Goal: Task Accomplishment & Management: Use online tool/utility

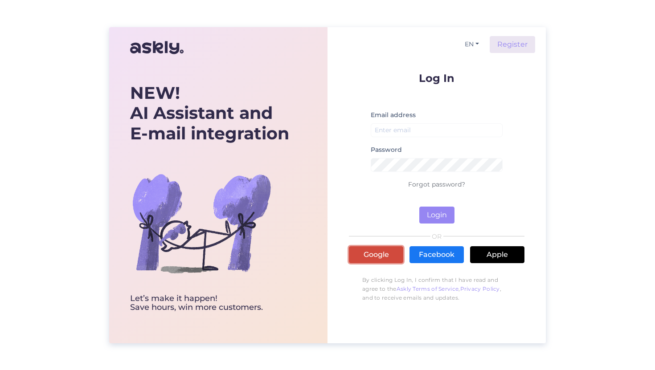
click at [378, 249] on link "Google" at bounding box center [376, 254] width 54 height 17
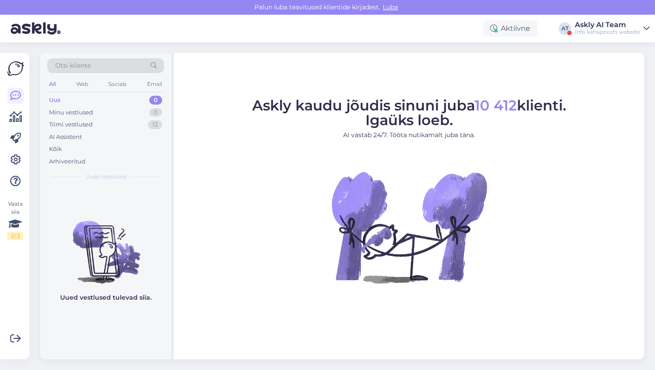
click at [618, 32] on div "Info kehapood's website" at bounding box center [606, 31] width 65 height 7
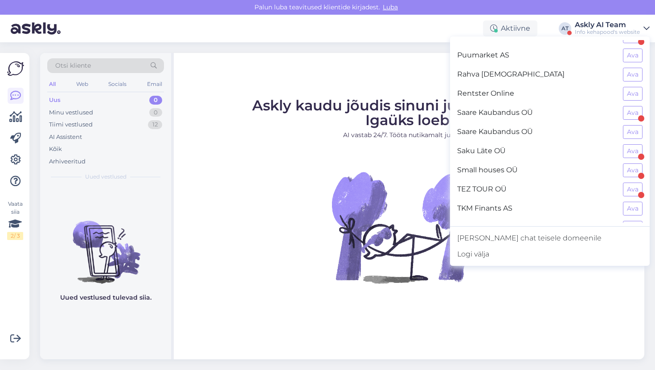
scroll to position [580, 0]
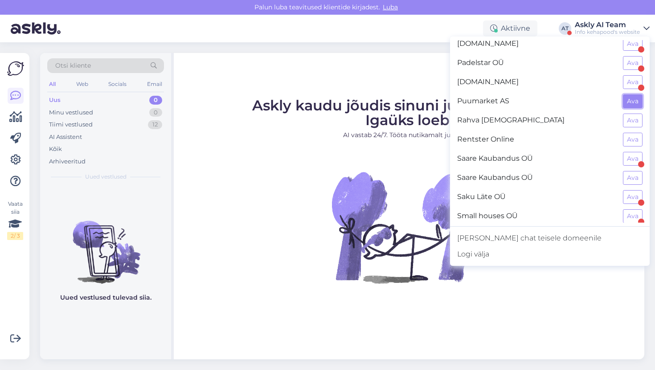
click at [630, 103] on button "Ava" at bounding box center [632, 101] width 20 height 14
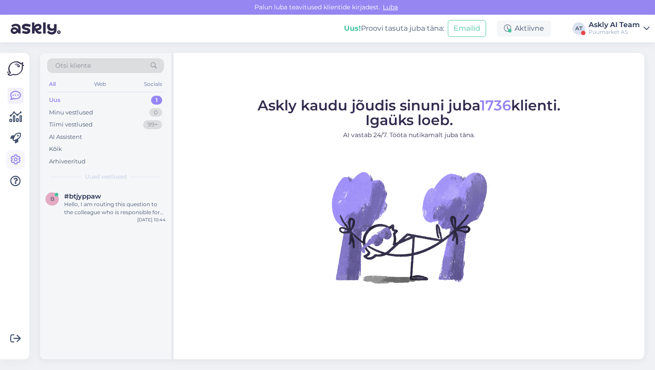
click at [11, 159] on icon at bounding box center [15, 160] width 11 height 11
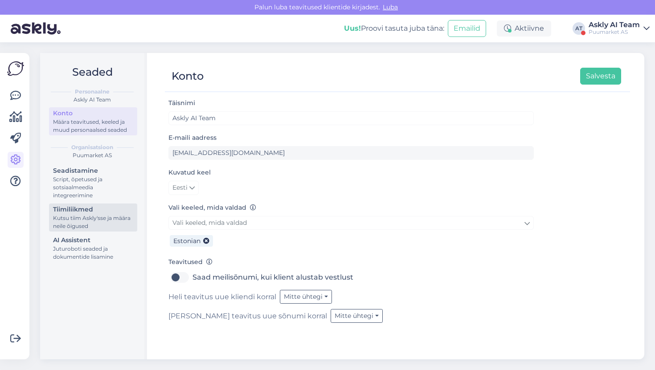
click at [89, 216] on div "Kutsu tiim Askly'sse ja määra neile õigused" at bounding box center [93, 222] width 80 height 16
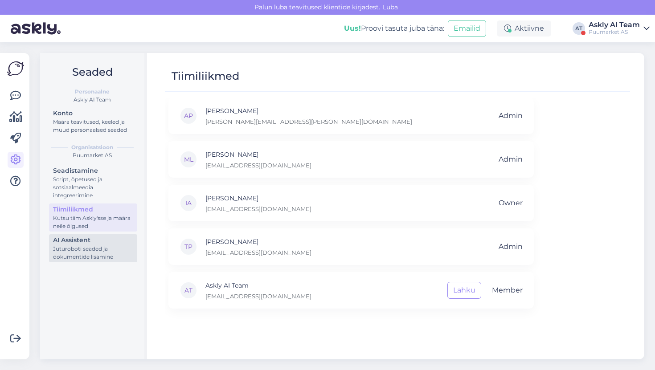
click at [87, 243] on div "AI Assistent" at bounding box center [93, 240] width 80 height 9
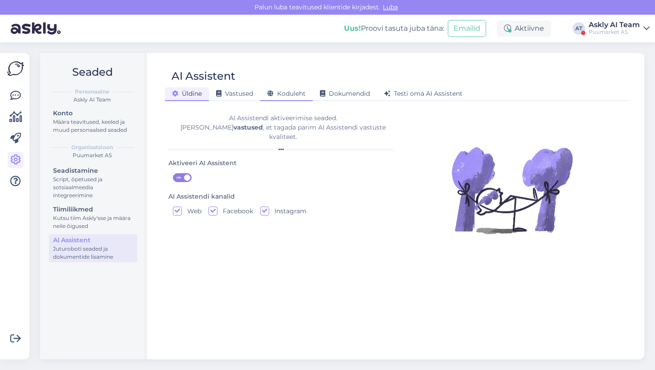
click at [305, 91] on span "Koduleht" at bounding box center [286, 93] width 38 height 8
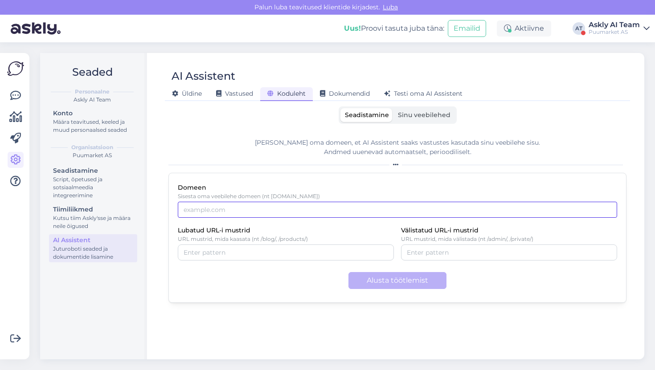
click at [306, 212] on input "Domeen" at bounding box center [397, 210] width 439 height 16
type input "P"
type input "[DOMAIN_NAME]"
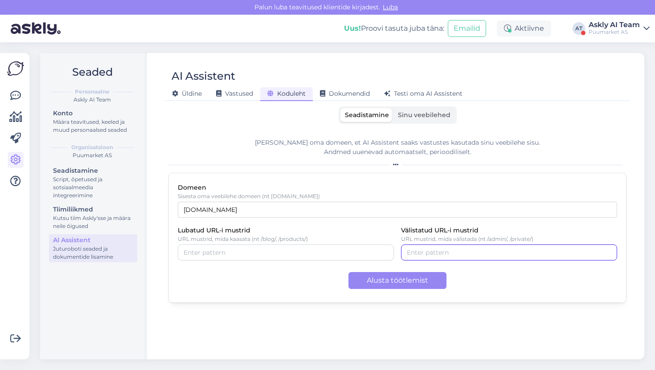
click at [449, 260] on div at bounding box center [509, 252] width 216 height 16
type input "/en"
click at [424, 255] on button "button" at bounding box center [424, 253] width 11 height 10
click at [424, 255] on input "Välistatud URL-i mustrid" at bounding box center [509, 253] width 204 height 10
type input "/en/"
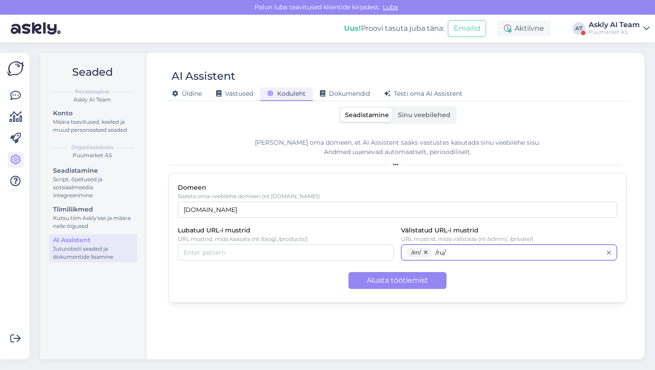
type input "/ru/"
click at [460, 226] on label "Välistatud URL-i mustrid" at bounding box center [439, 231] width 77 height 10
click at [460, 248] on input "Välistatud URL-i mustrid" at bounding box center [518, 253] width 166 height 10
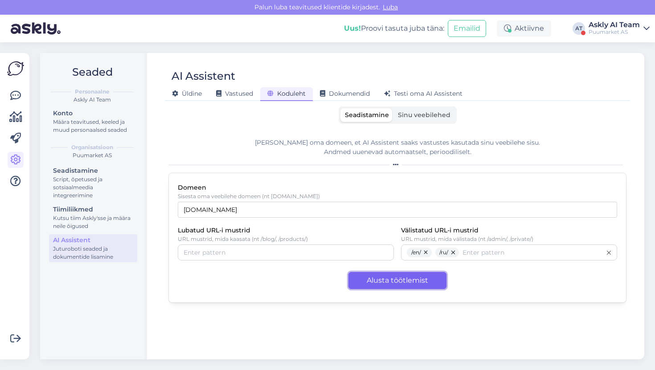
click at [374, 277] on button "Alusta töötlemist" at bounding box center [397, 280] width 98 height 17
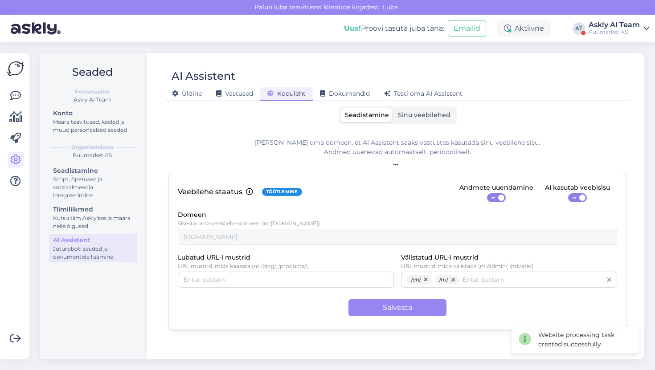
click at [419, 116] on span "Sinu veebilehed" at bounding box center [424, 115] width 53 height 8
click at [393, 108] on input "Sinu veebilehed" at bounding box center [393, 108] width 0 height 0
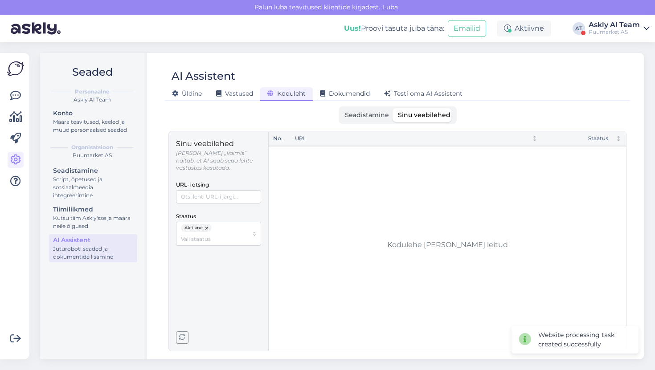
click at [374, 120] on label "Seadistamine" at bounding box center [366, 115] width 53 height 14
click at [340, 108] on input "Seadistamine" at bounding box center [340, 108] width 0 height 0
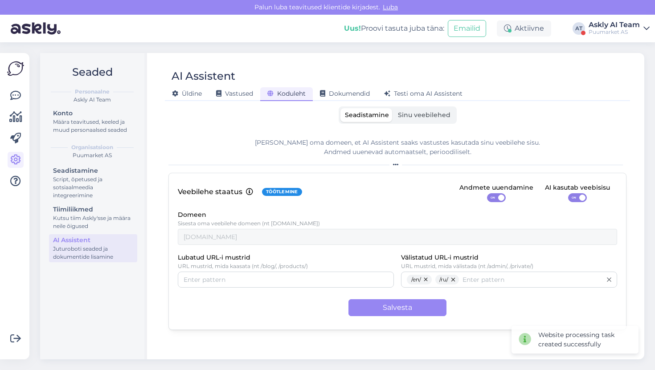
click at [570, 199] on span "ON" at bounding box center [573, 198] width 11 height 8
click at [568, 193] on input "ON" at bounding box center [568, 193] width 0 height 0
click at [384, 309] on button "Salvesta" at bounding box center [397, 307] width 98 height 17
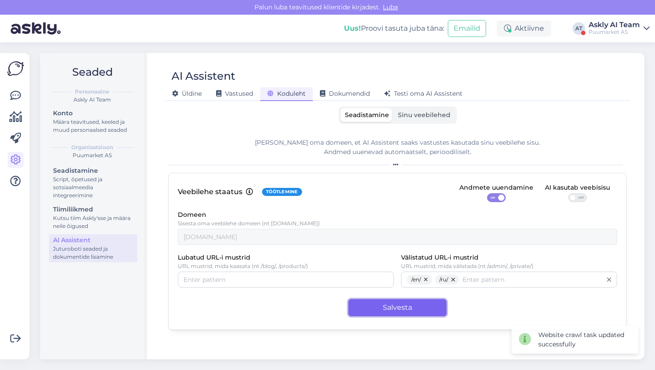
click at [384, 309] on button "Salvesta" at bounding box center [397, 307] width 98 height 17
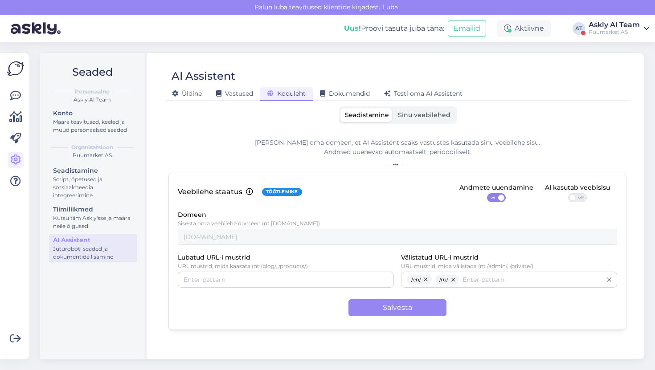
click at [406, 118] on span "Sinu veebilehed" at bounding box center [424, 115] width 53 height 8
click at [393, 108] on input "Sinu veebilehed" at bounding box center [393, 108] width 0 height 0
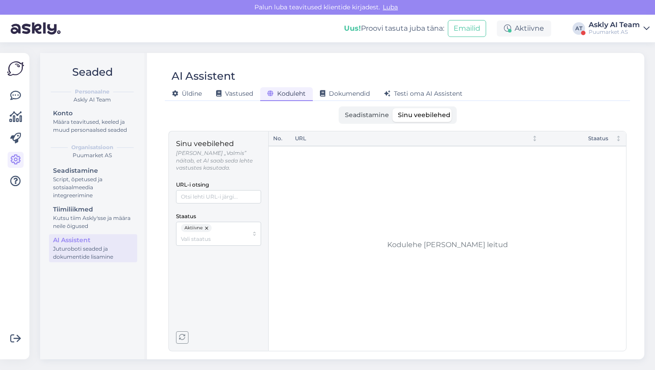
click at [374, 119] on label "Seadistamine" at bounding box center [366, 115] width 53 height 14
click at [340, 108] on input "Seadistamine" at bounding box center [340, 108] width 0 height 0
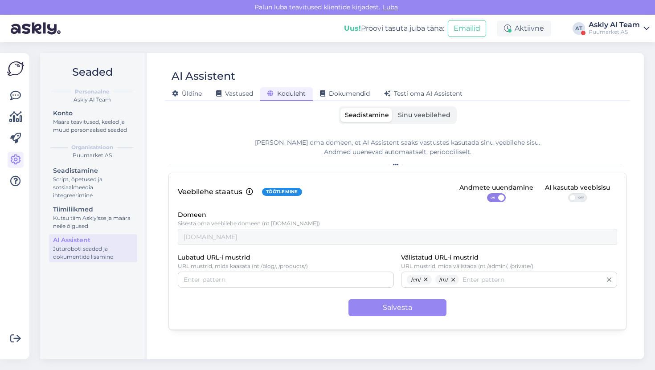
click at [393, 115] on div "Sinu veebilehed" at bounding box center [423, 115] width 61 height 14
click at [398, 113] on span "Sinu veebilehed" at bounding box center [424, 115] width 53 height 8
click at [393, 108] on input "Sinu veebilehed" at bounding box center [393, 108] width 0 height 0
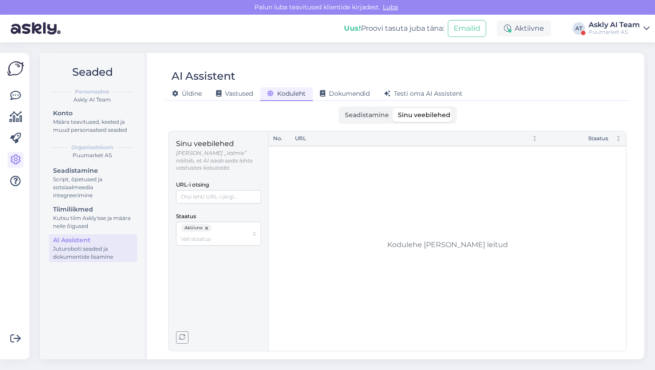
click at [206, 224] on button "button" at bounding box center [207, 228] width 9 height 8
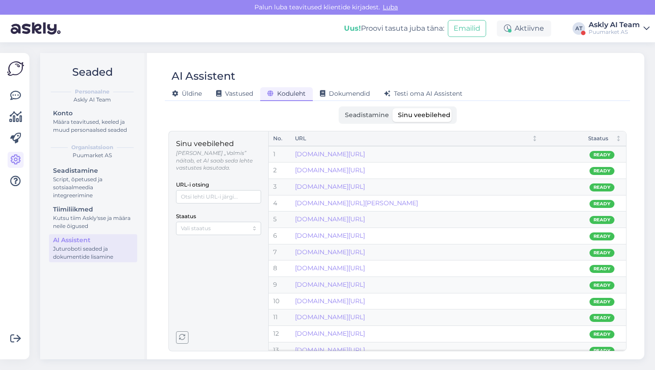
click at [225, 231] on div "Sinu veebilehed [PERSON_NAME] „Valmis” näitab, et AI saab seda lehte vastustes …" at bounding box center [218, 240] width 85 height 205
click at [225, 230] on div "Sinu veebilehed [PERSON_NAME] „Valmis” näitab, et AI saab seda lehte vastustes …" at bounding box center [218, 240] width 85 height 205
click at [225, 227] on div at bounding box center [218, 228] width 85 height 13
click at [215, 239] on div "Aktiivne" at bounding box center [218, 239] width 81 height 12
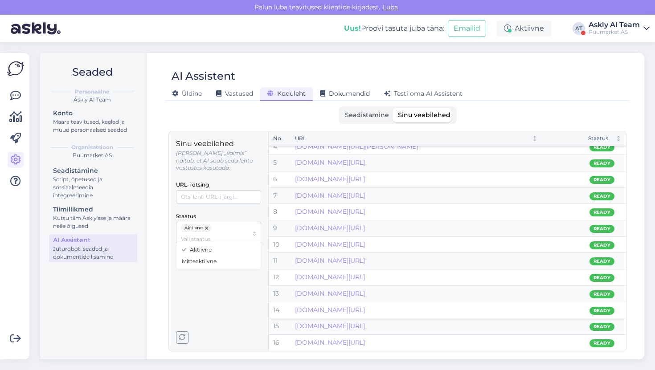
click at [374, 118] on span "Seadistamine" at bounding box center [367, 115] width 44 height 8
click at [340, 108] on input "Seadistamine" at bounding box center [340, 108] width 0 height 0
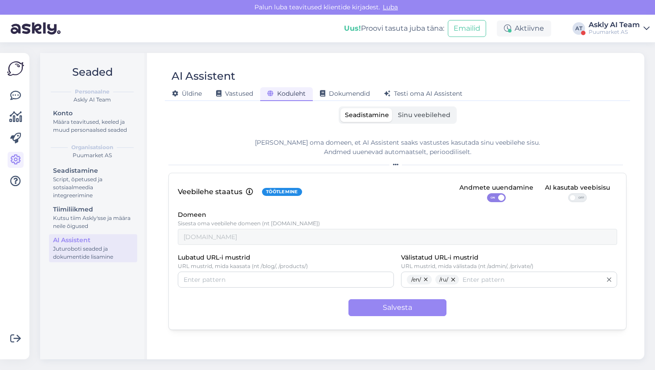
click at [403, 118] on span "Sinu veebilehed" at bounding box center [424, 115] width 53 height 8
click at [393, 108] on input "Sinu veebilehed" at bounding box center [393, 108] width 0 height 0
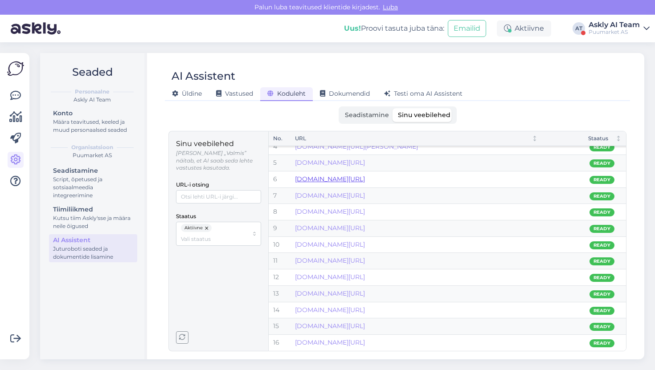
click at [360, 177] on link "[DOMAIN_NAME][URL]" at bounding box center [330, 179] width 70 height 8
click at [384, 119] on label "Seadistamine" at bounding box center [366, 115] width 53 height 14
click at [340, 108] on input "Seadistamine" at bounding box center [340, 108] width 0 height 0
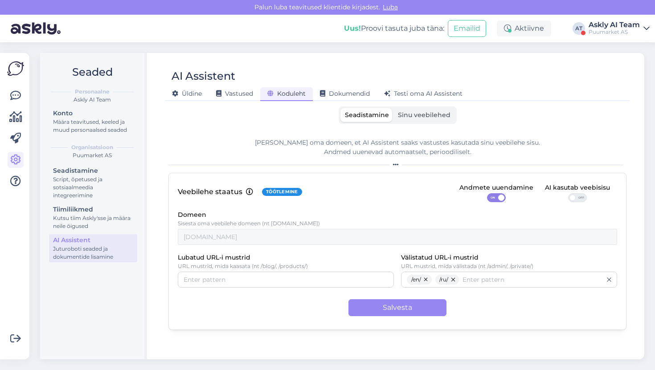
click at [408, 118] on span "Sinu veebilehed" at bounding box center [424, 115] width 53 height 8
click at [393, 108] on input "Sinu veebilehed" at bounding box center [393, 108] width 0 height 0
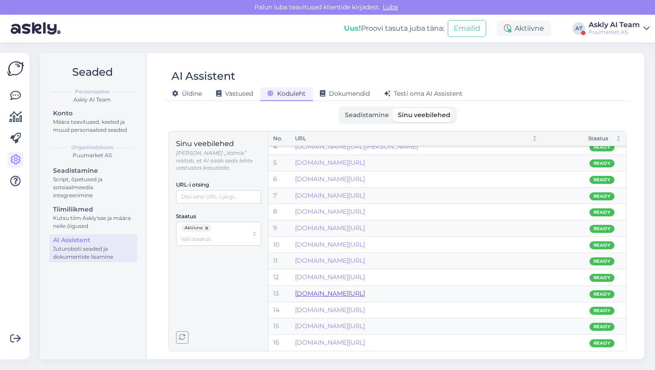
click at [330, 296] on link "[DOMAIN_NAME][URL]" at bounding box center [330, 293] width 70 height 8
